Goal: Navigation & Orientation: Find specific page/section

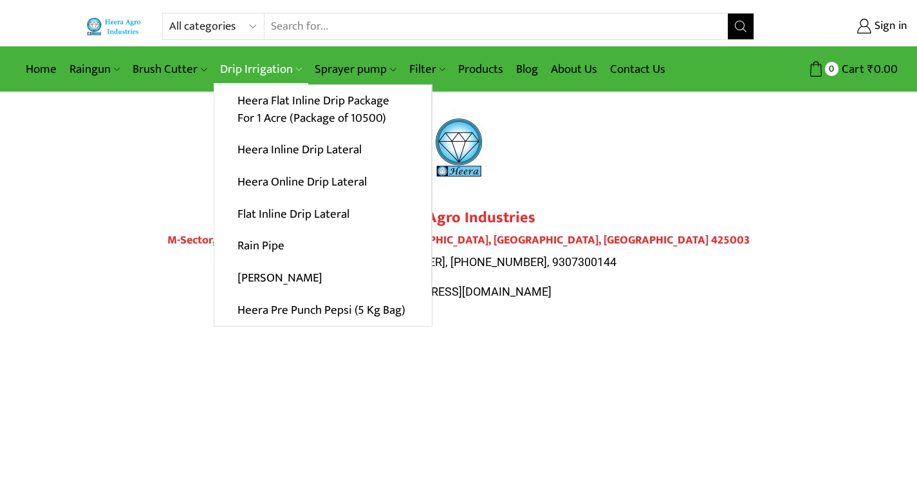
click at [247, 66] on link "Drip Irrigation" at bounding box center [261, 69] width 95 height 30
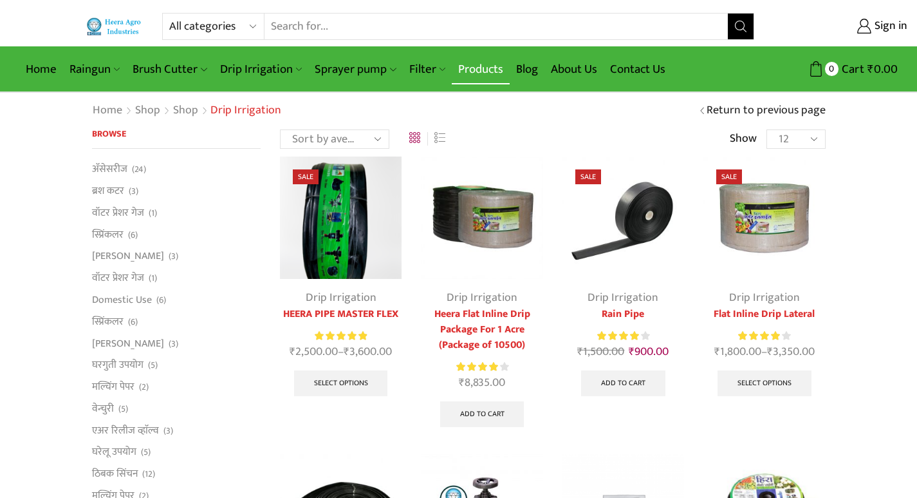
click at [480, 72] on link "Products" at bounding box center [481, 69] width 58 height 30
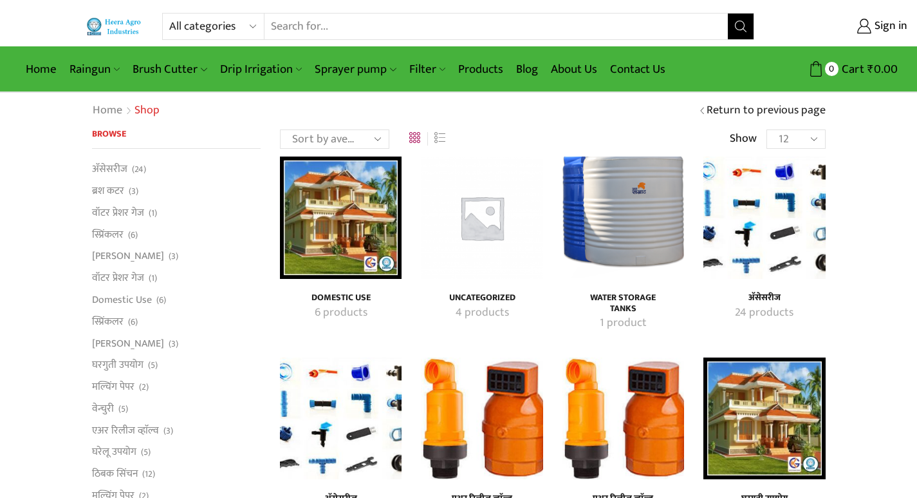
click at [343, 417] on img "Visit product category अ‍ॅसेसरीज" at bounding box center [341, 418] width 122 height 122
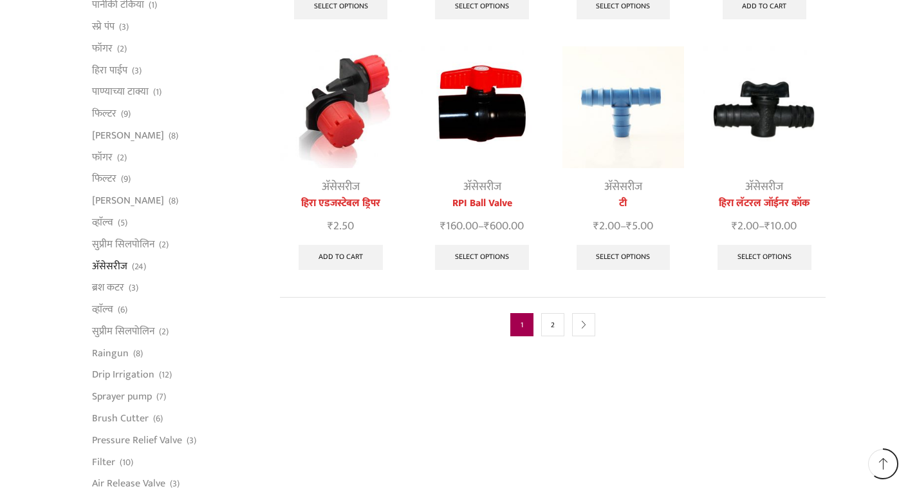
scroll to position [644, 0]
click at [548, 312] on link "2" at bounding box center [552, 323] width 23 height 23
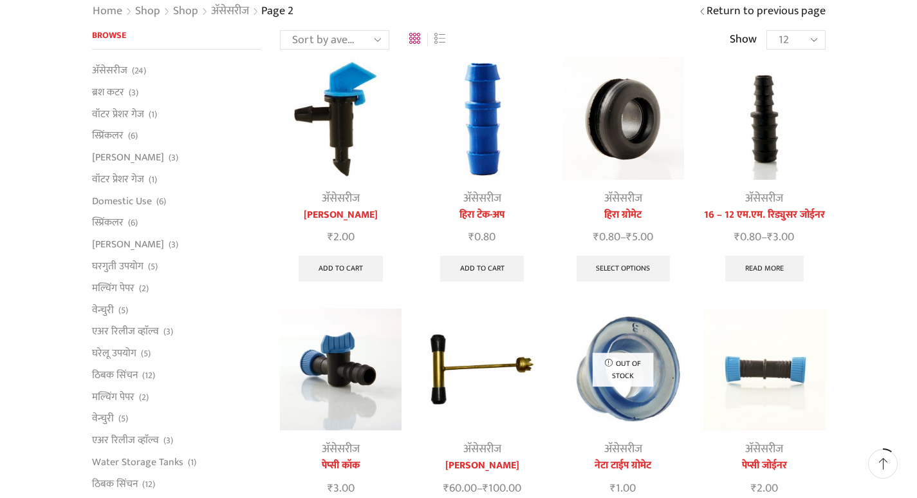
scroll to position [322, 0]
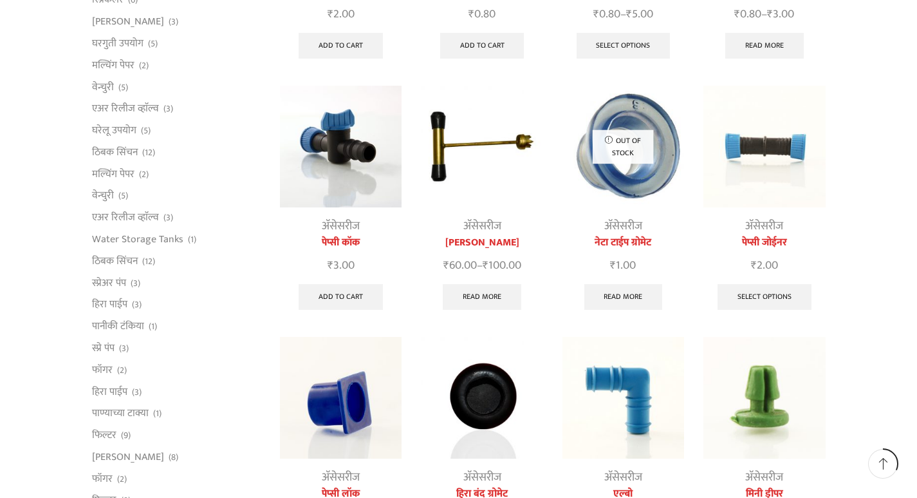
drag, startPoint x: 720, startPoint y: 209, endPoint x: 767, endPoint y: 142, distance: 81.7
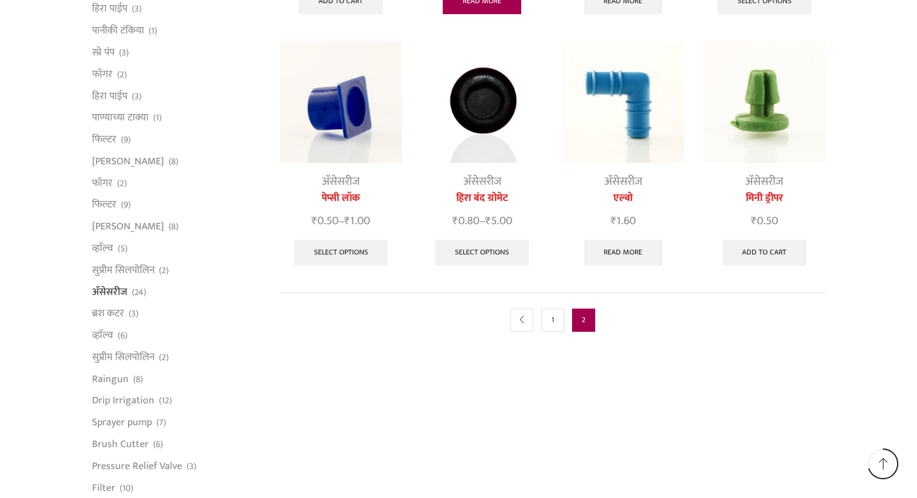
scroll to position [708, 0]
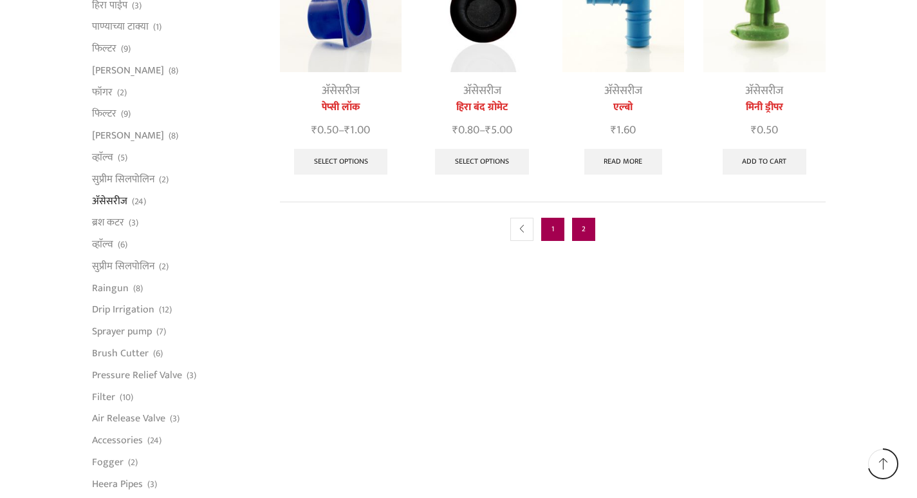
click at [545, 227] on link "1" at bounding box center [552, 229] width 23 height 23
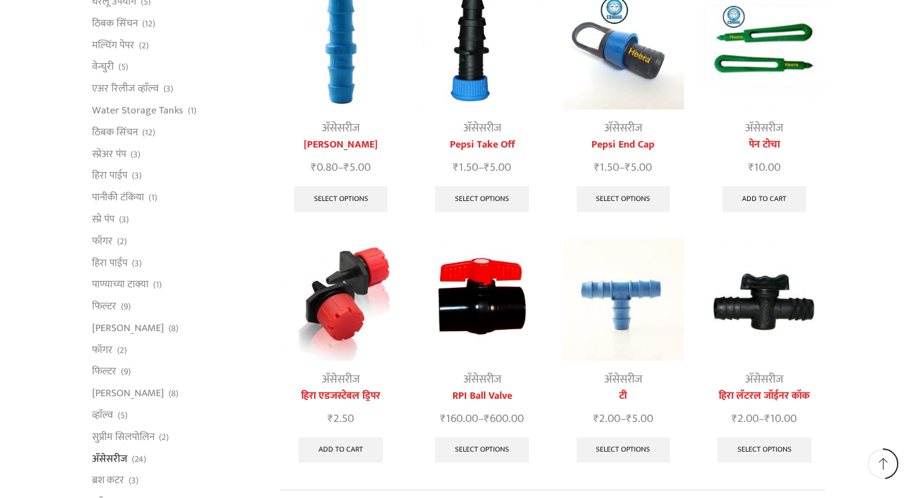
scroll to position [579, 0]
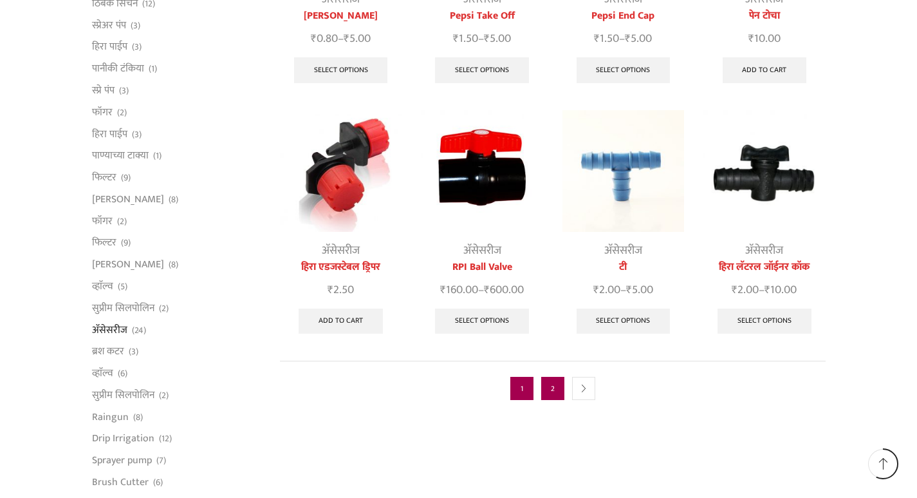
click at [561, 377] on link "2" at bounding box center [552, 388] width 23 height 23
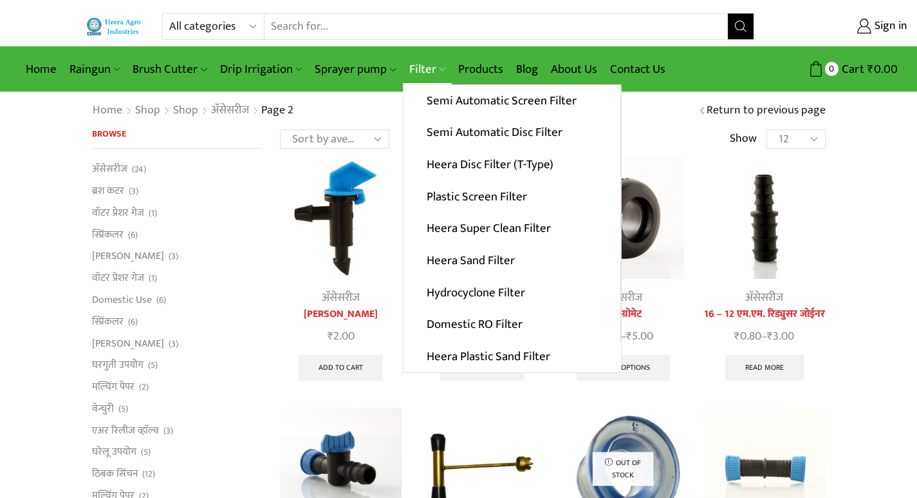
click at [425, 72] on link "Filter" at bounding box center [427, 69] width 49 height 30
